Goal: Navigation & Orientation: Find specific page/section

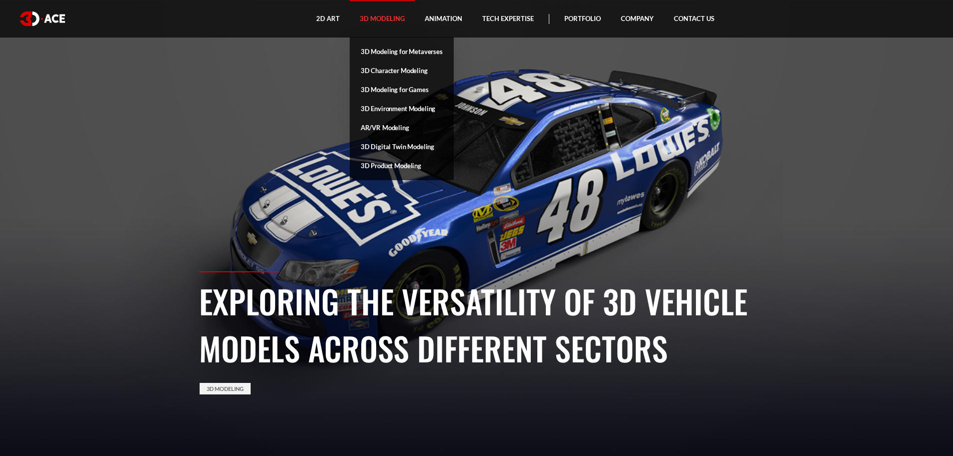
click at [381, 21] on link "3D Modeling" at bounding box center [382, 19] width 65 height 38
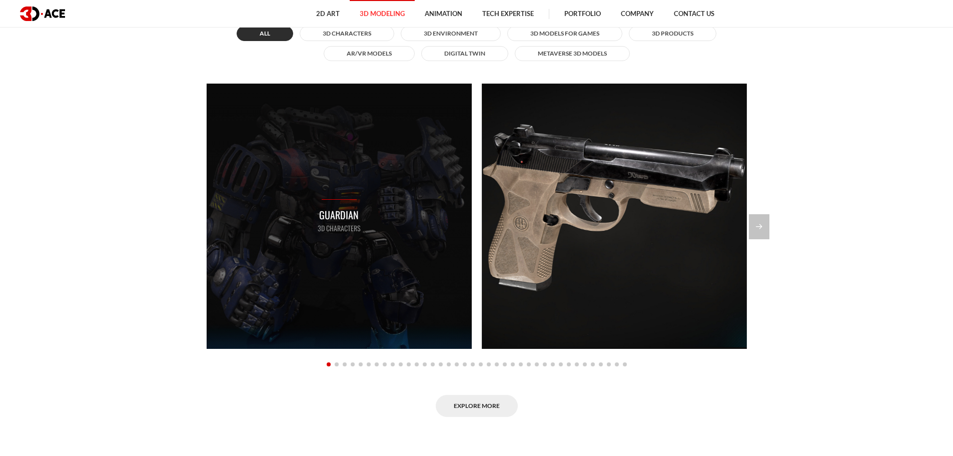
scroll to position [901, 0]
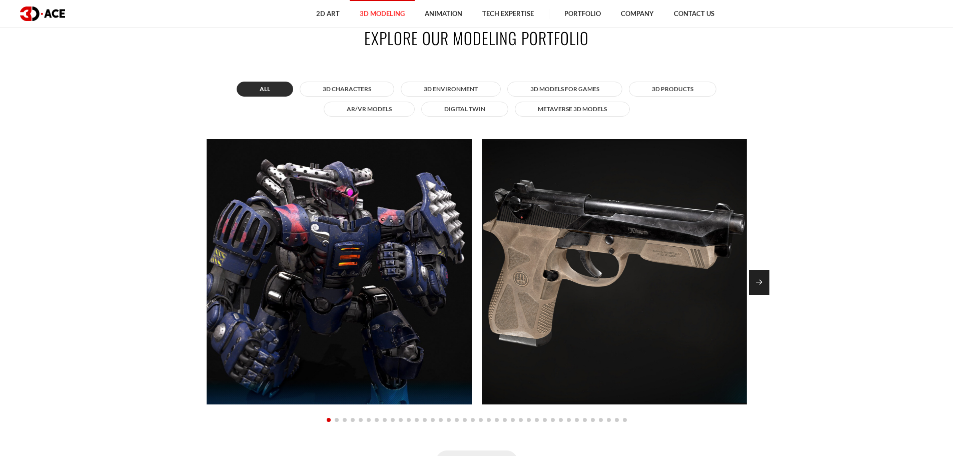
click at [758, 279] on div "Next slide" at bounding box center [759, 282] width 21 height 25
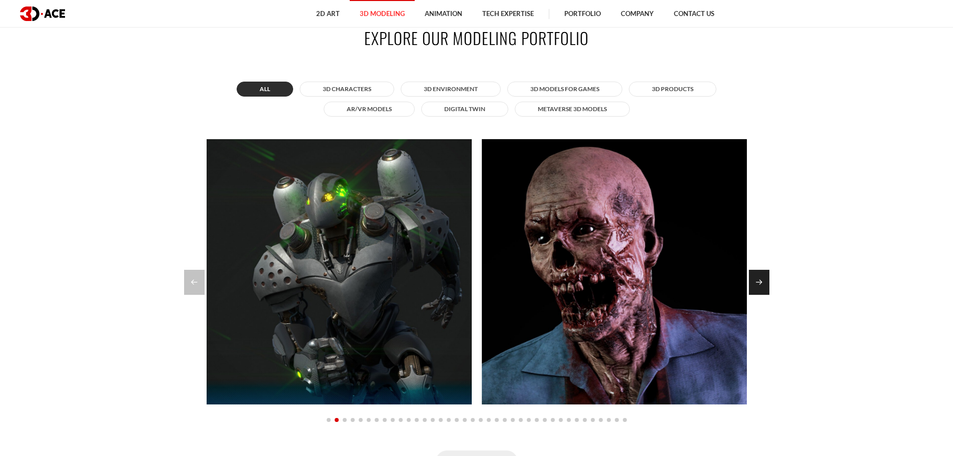
click at [758, 279] on div "Next slide" at bounding box center [759, 282] width 21 height 25
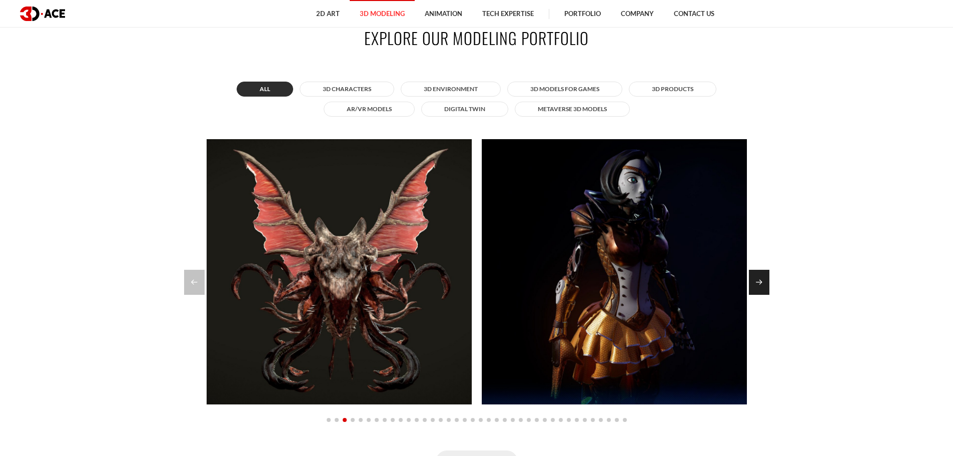
click at [758, 279] on div "Next slide" at bounding box center [759, 282] width 21 height 25
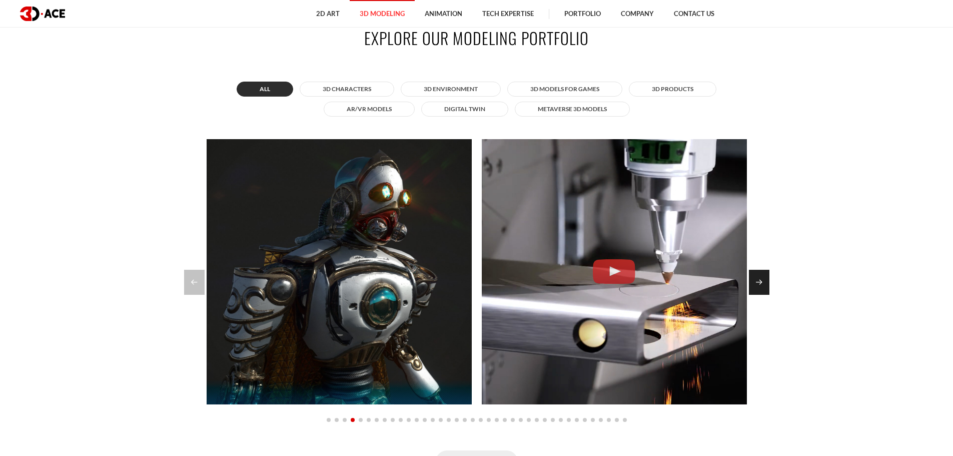
click at [758, 279] on div "Next slide" at bounding box center [759, 282] width 21 height 25
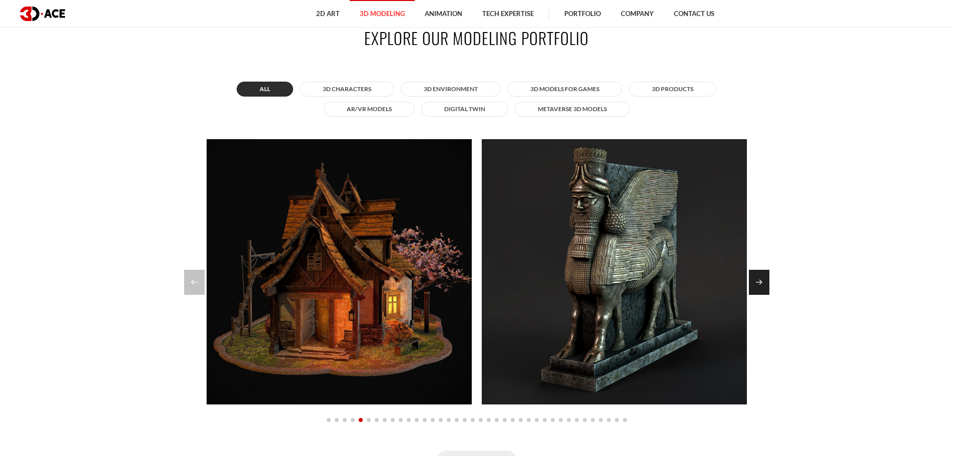
click at [758, 279] on div "Next slide" at bounding box center [759, 282] width 21 height 25
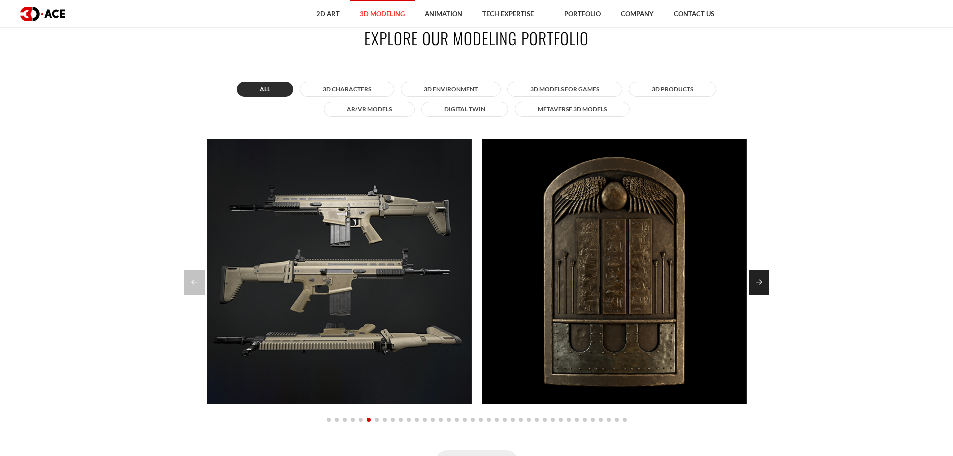
click at [758, 279] on div "Next slide" at bounding box center [759, 282] width 21 height 25
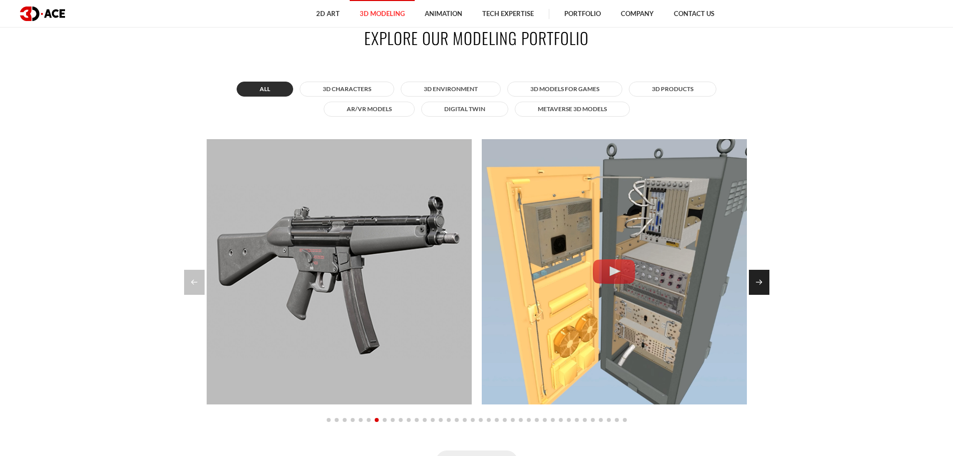
click at [757, 281] on div "Next slide" at bounding box center [759, 282] width 21 height 25
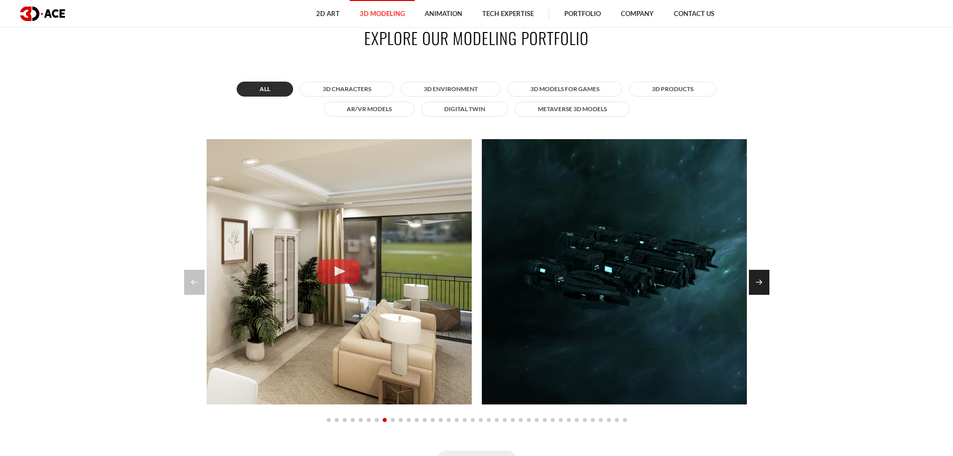
click at [757, 281] on div "Next slide" at bounding box center [759, 282] width 21 height 25
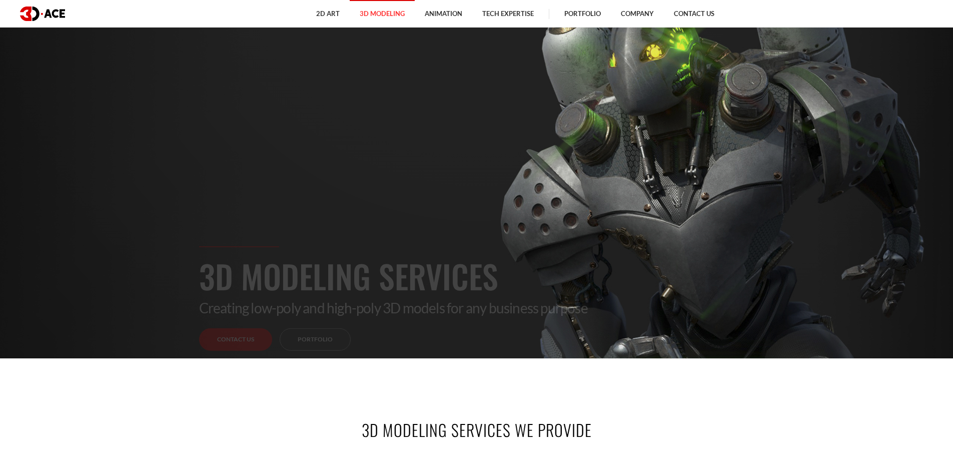
scroll to position [50, 0]
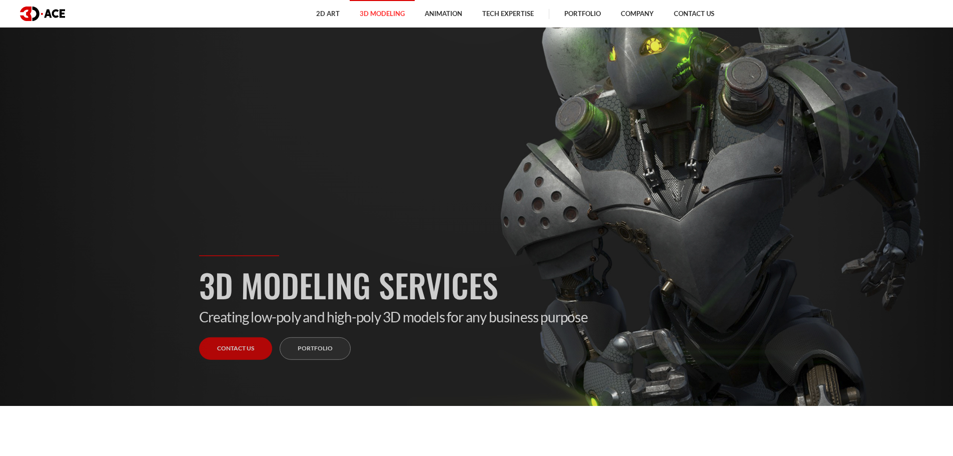
click at [23, 7] on img at bounding box center [42, 14] width 45 height 15
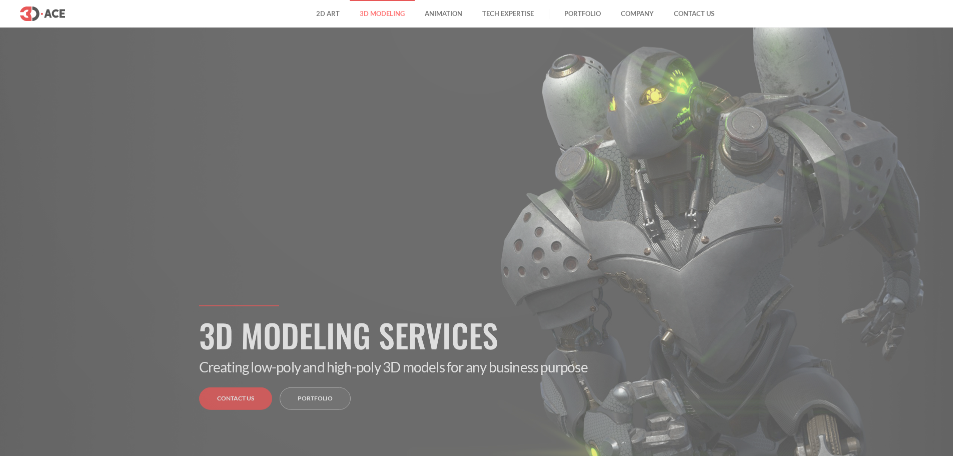
scroll to position [50, 0]
